Goal: Task Accomplishment & Management: Complete application form

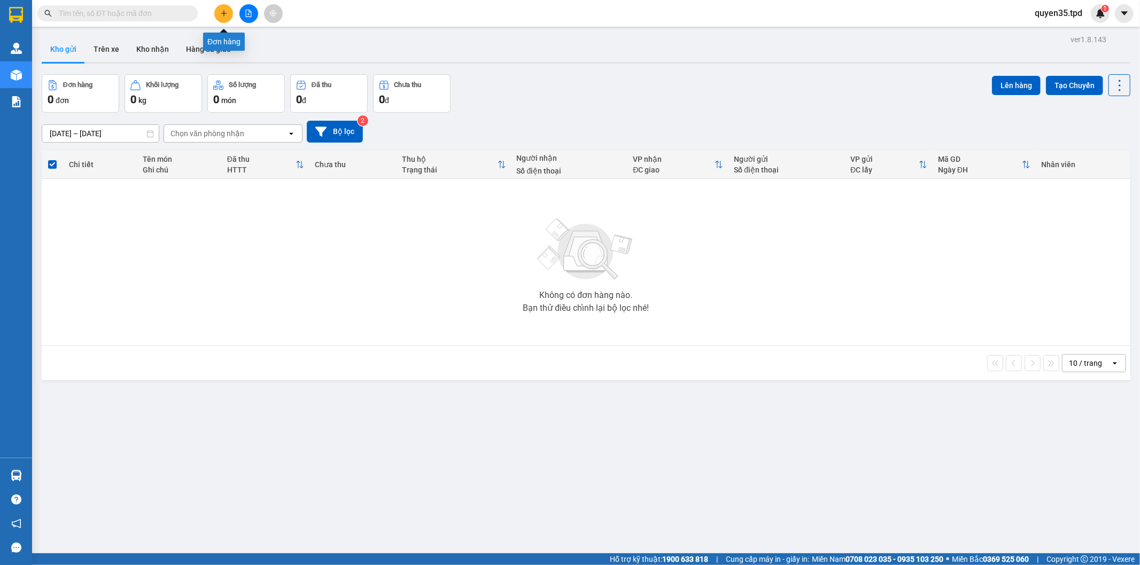
click at [226, 17] on icon "plus" at bounding box center [223, 13] width 7 height 7
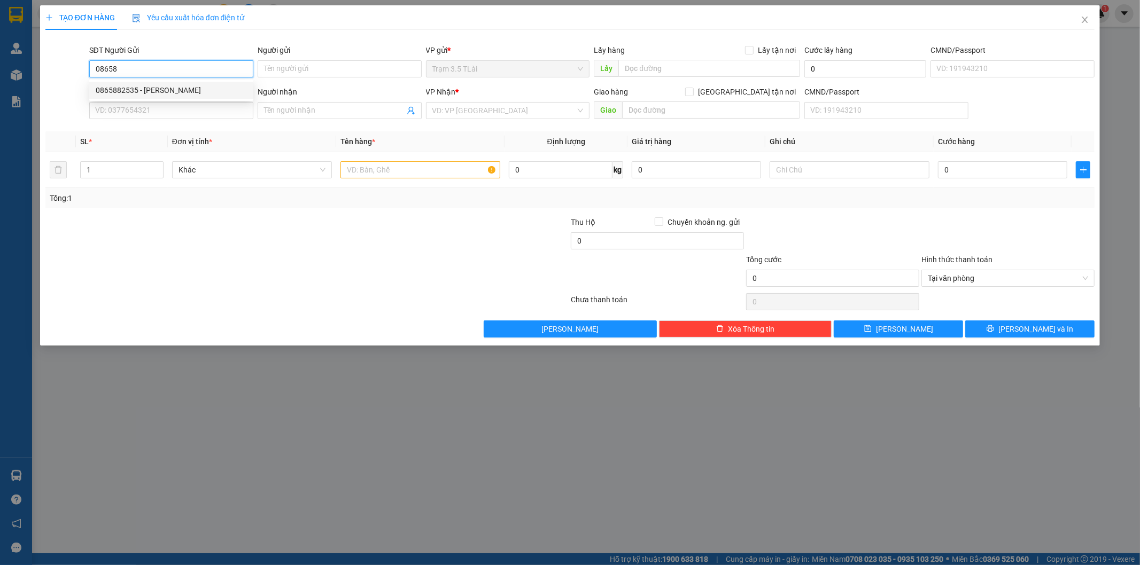
click at [148, 91] on div "0865882535 - [PERSON_NAME]" at bounding box center [171, 90] width 151 height 12
type input "0865882535"
type input "vân"
type input "0329021579"
type input "duy"
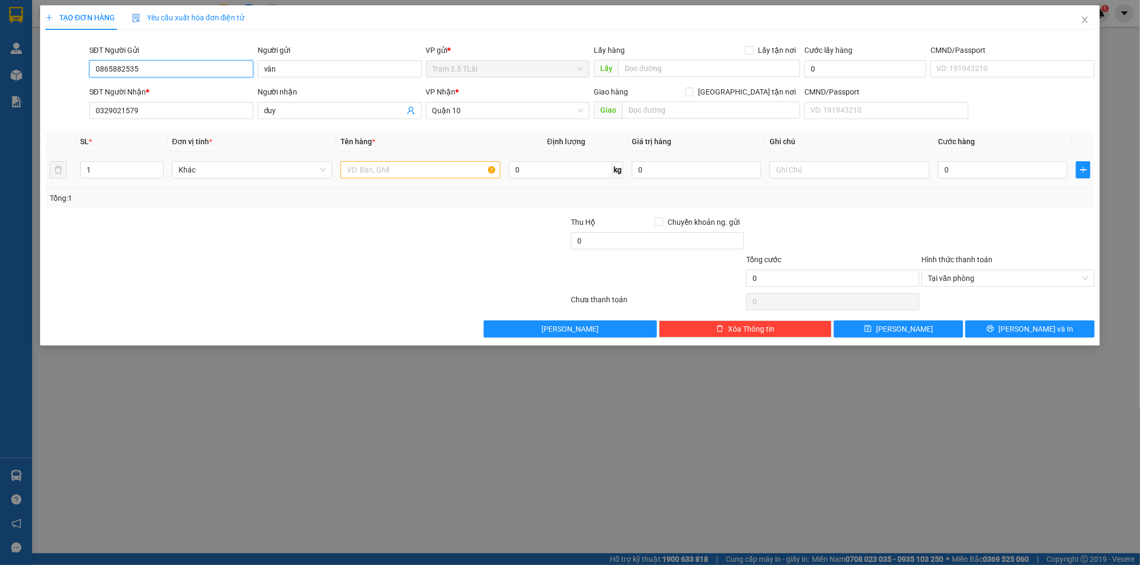
type input "0865882535"
click at [401, 172] on input "text" at bounding box center [420, 169] width 160 height 17
type input "bọc chìa khóa"
click at [974, 173] on input "0" at bounding box center [1002, 169] width 129 height 17
type input "4"
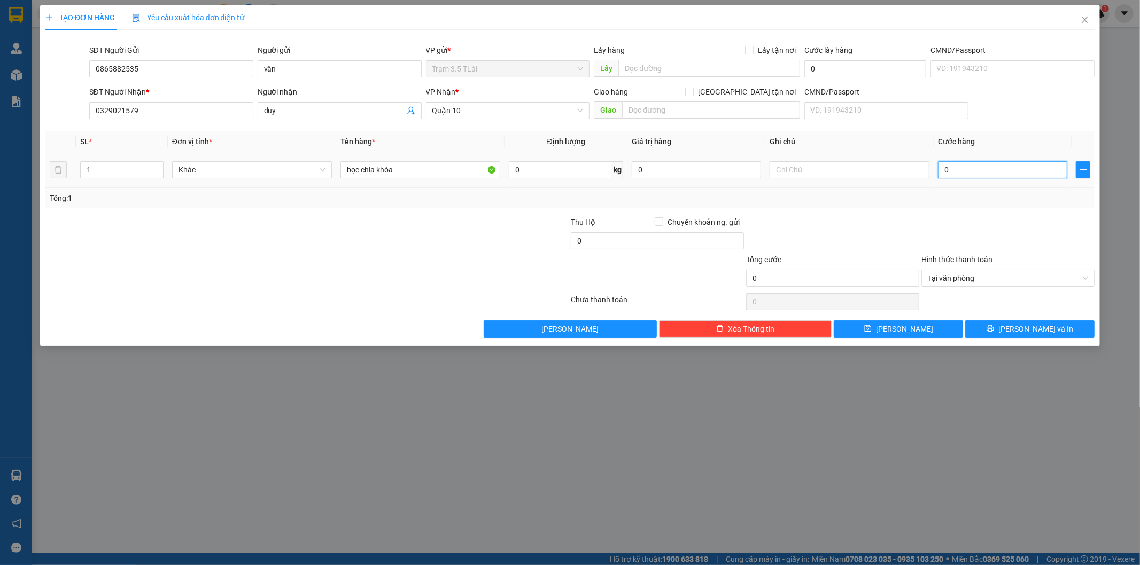
type input "4"
type input "40"
type input "400"
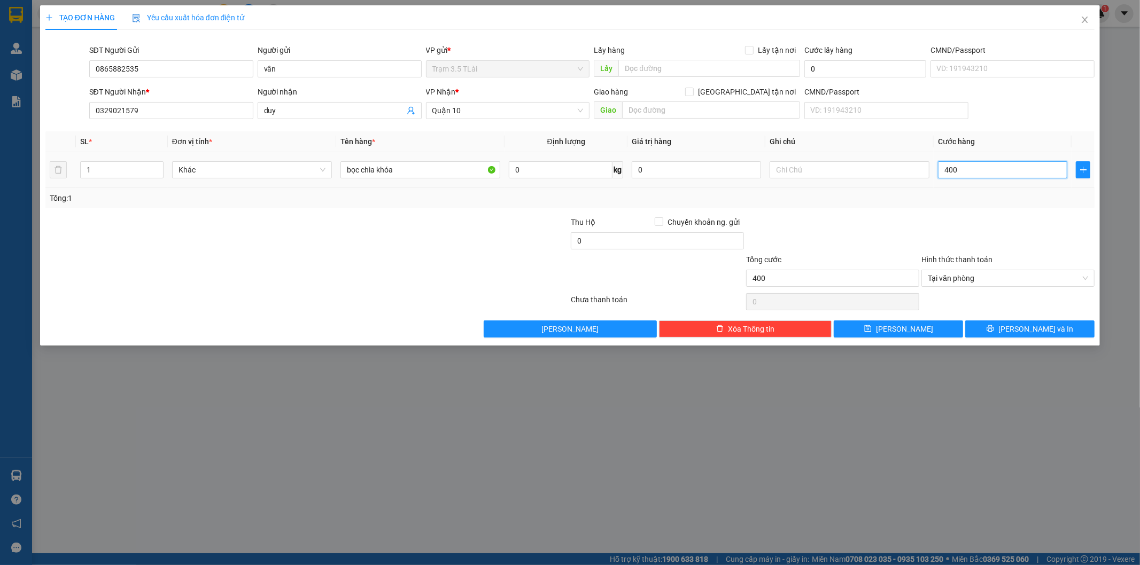
type input "4.000"
type input "40.000"
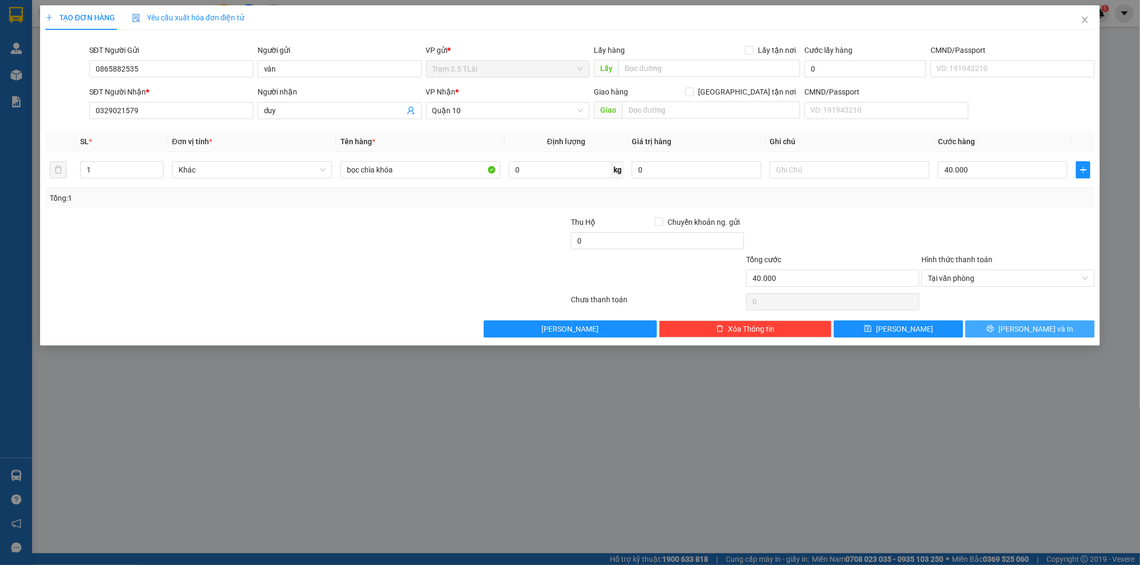
click at [994, 330] on icon "printer" at bounding box center [990, 328] width 7 height 7
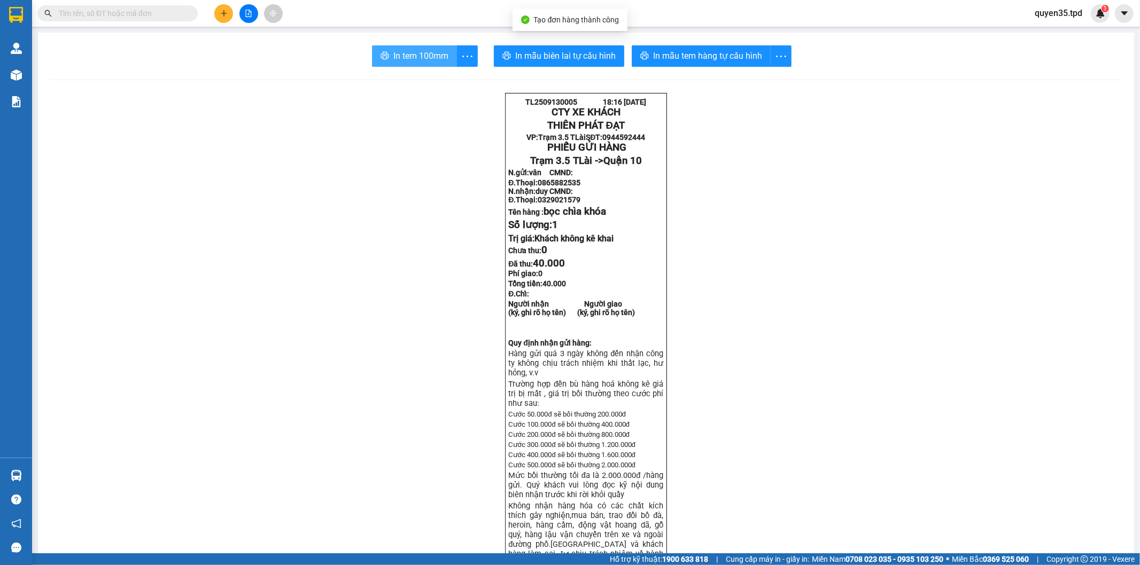
click at [413, 55] on span "In tem 100mm" at bounding box center [420, 55] width 55 height 13
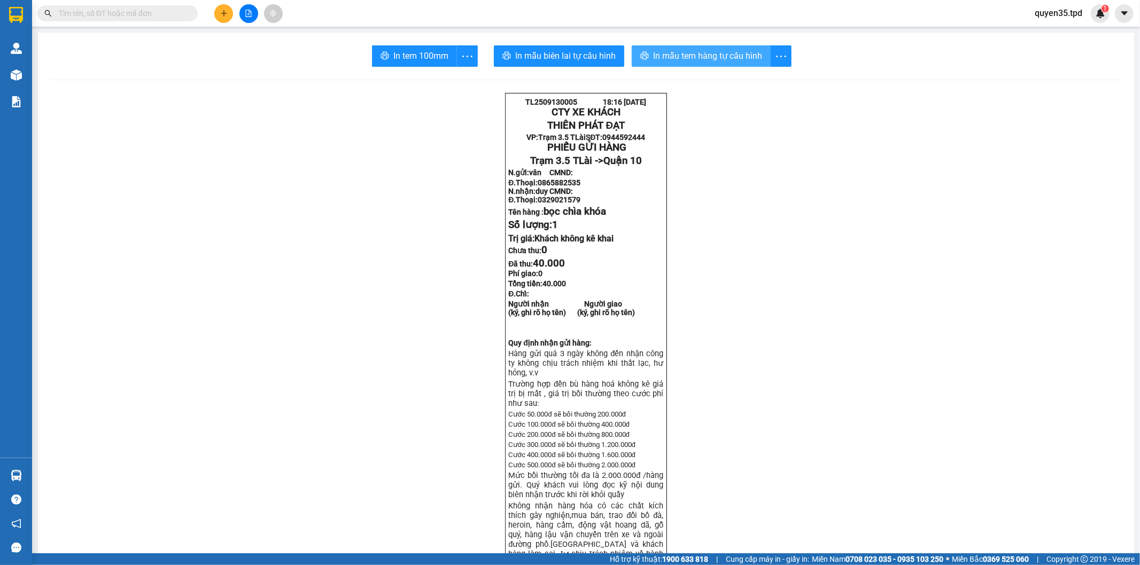
click at [709, 57] on span "In mẫu tem hàng tự cấu hình" at bounding box center [707, 55] width 109 height 13
